Goal: Transaction & Acquisition: Purchase product/service

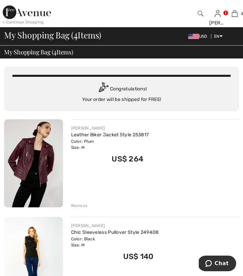
click at [23, 13] on img at bounding box center [27, 12] width 48 height 14
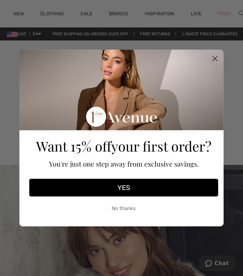
click at [213, 54] on circle "Close dialog" at bounding box center [214, 58] width 11 height 11
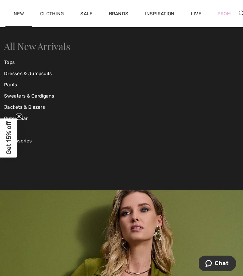
click at [28, 46] on link "All New Arrivals" at bounding box center [37, 46] width 66 height 13
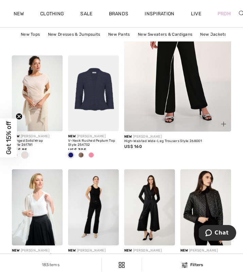
scroll to position [187, 0]
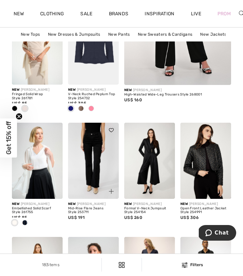
click at [91, 166] on img at bounding box center [93, 161] width 51 height 76
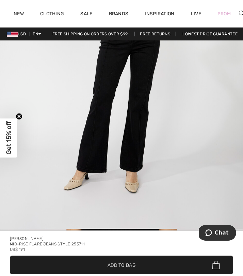
scroll to position [249, 0]
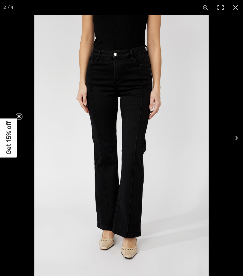
scroll to position [115, 0]
click at [237, 9] on button at bounding box center [235, 7] width 15 height 15
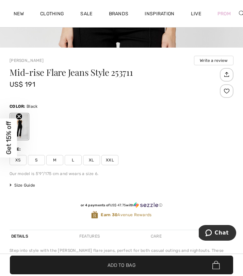
scroll to position [228, 0]
click at [20, 185] on span "Size Guide" at bounding box center [23, 185] width 26 height 6
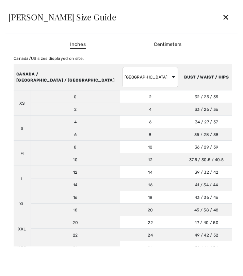
click at [217, 17] on div "Frank Lyman Size Guide" at bounding box center [112, 17] width 209 height 9
click at [225, 17] on div "✕" at bounding box center [226, 17] width 18 height 14
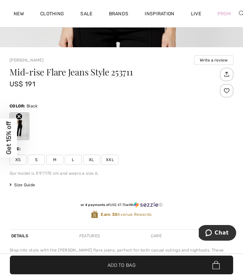
click at [55, 159] on span "M" at bounding box center [54, 160] width 17 height 10
click at [108, 264] on span "Add to Bag" at bounding box center [122, 265] width 28 height 7
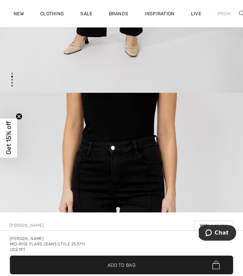
scroll to position [0, 0]
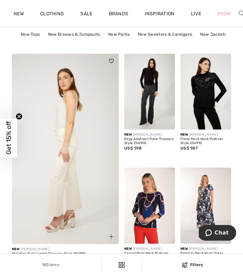
scroll to position [1048, 0]
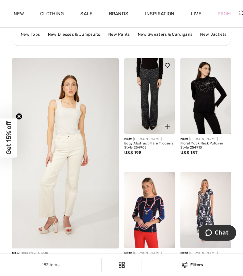
click at [135, 91] on img at bounding box center [149, 96] width 51 height 76
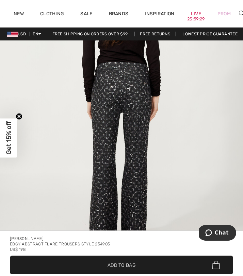
scroll to position [1247, 0]
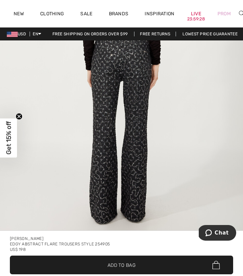
click at [125, 125] on img "3 / 4" at bounding box center [121, 69] width 243 height 364
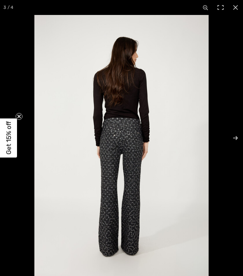
click at [113, 132] on img at bounding box center [121, 145] width 174 height 261
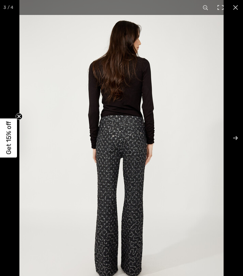
click at [132, 144] on img at bounding box center [121, 148] width 204 height 306
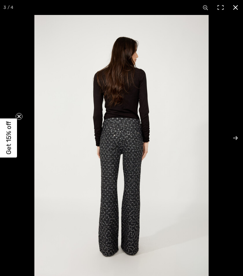
click at [234, 6] on button at bounding box center [235, 7] width 15 height 15
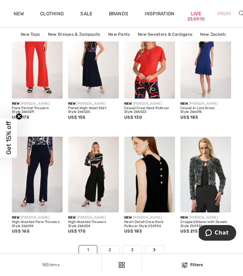
scroll to position [1702, 0]
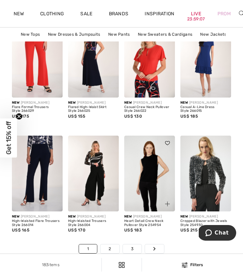
click at [148, 169] on img at bounding box center [149, 174] width 51 height 76
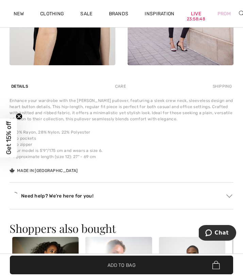
scroll to position [598, 0]
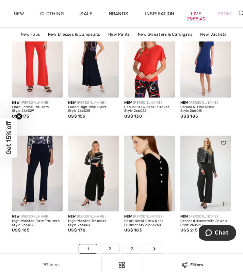
scroll to position [1785, 0]
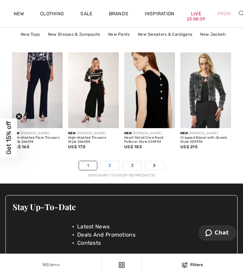
click at [108, 167] on link "2" at bounding box center [109, 165] width 19 height 9
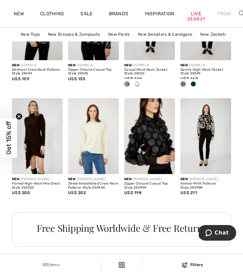
scroll to position [849, 0]
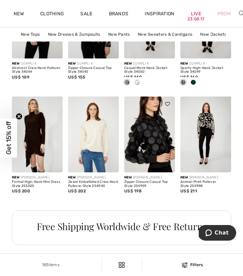
click at [142, 122] on img at bounding box center [149, 135] width 51 height 76
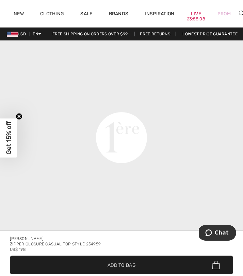
scroll to position [849, 0]
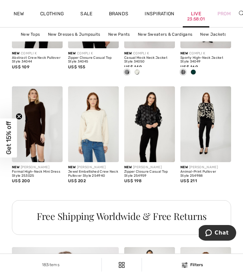
click at [198, 14] on link "Live 23:58:01" at bounding box center [196, 13] width 10 height 7
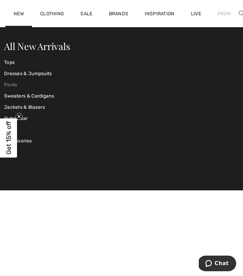
click at [11, 85] on link "Pants" at bounding box center [43, 84] width 78 height 11
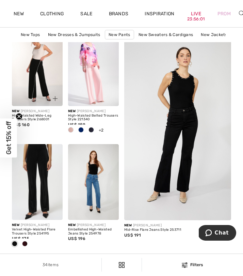
scroll to position [104, 0]
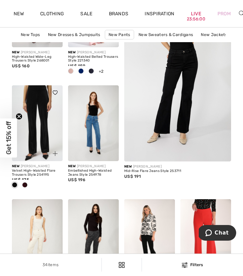
click at [43, 150] on div at bounding box center [51, 149] width 23 height 23
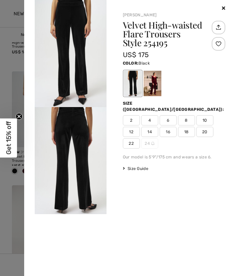
scroll to position [0, 0]
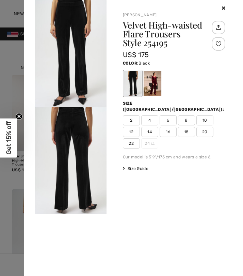
click at [76, 74] on img at bounding box center [70, 53] width 71 height 107
click at [92, 75] on img at bounding box center [70, 53] width 71 height 107
click at [161, 95] on div at bounding box center [152, 84] width 18 height 26
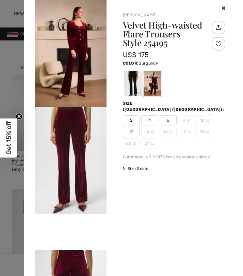
click at [17, 89] on div at bounding box center [121, 138] width 243 height 276
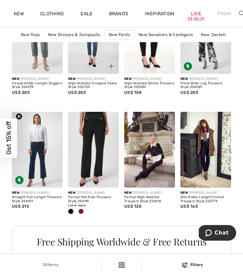
scroll to position [837, 0]
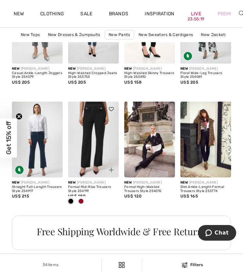
click at [79, 201] on span at bounding box center [80, 201] width 5 height 5
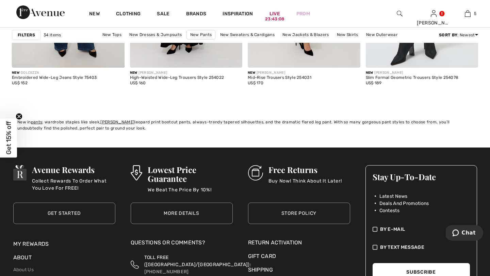
scroll to position [2159, 0]
